Goal: Navigation & Orientation: Find specific page/section

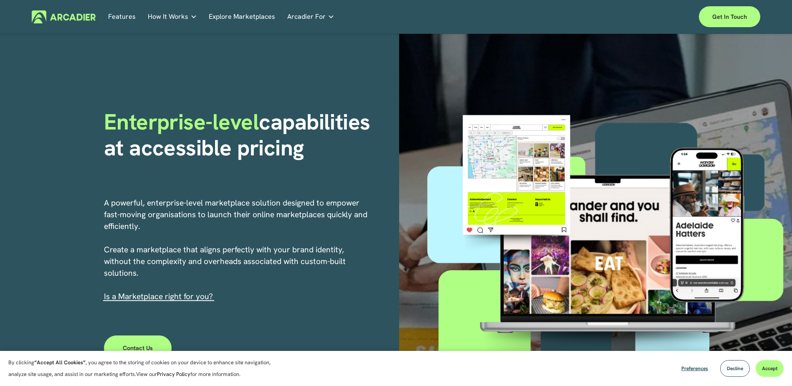
click at [0, 0] on link "Retail Marketplaces Whatever you are offering to your customer, we bring it all…" at bounding box center [0, 0] width 0 height 0
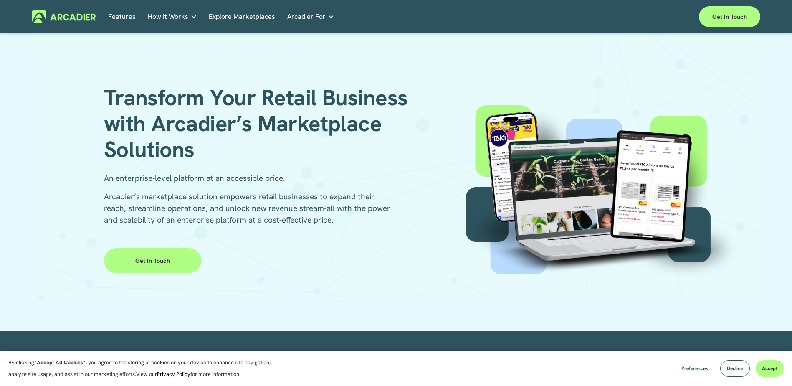
click at [58, 16] on img at bounding box center [64, 16] width 64 height 13
